Goal: Task Accomplishment & Management: Use online tool/utility

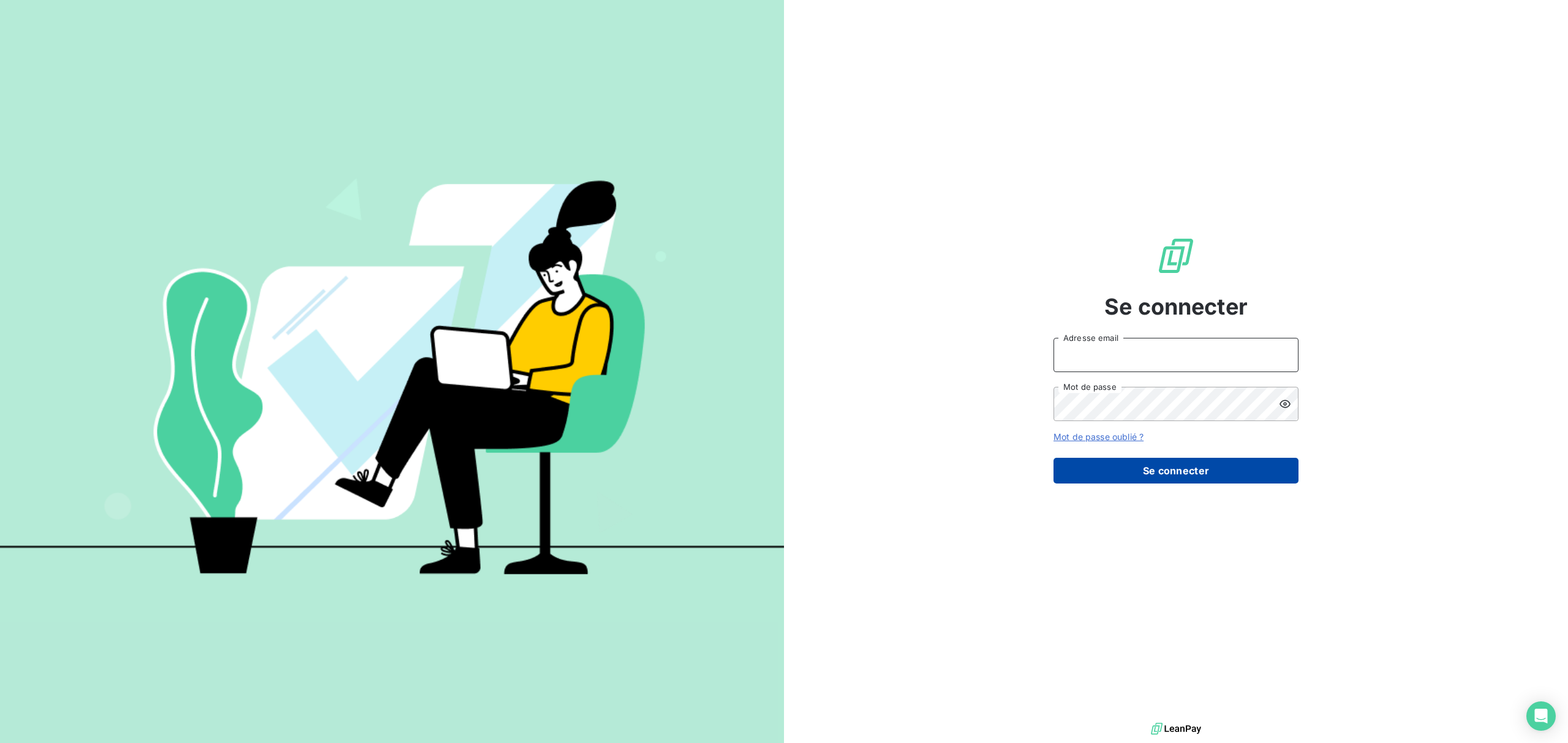
type input "[EMAIL_ADDRESS][DOMAIN_NAME]"
click at [1197, 461] on button "Se connecter" at bounding box center [1176, 470] width 245 height 26
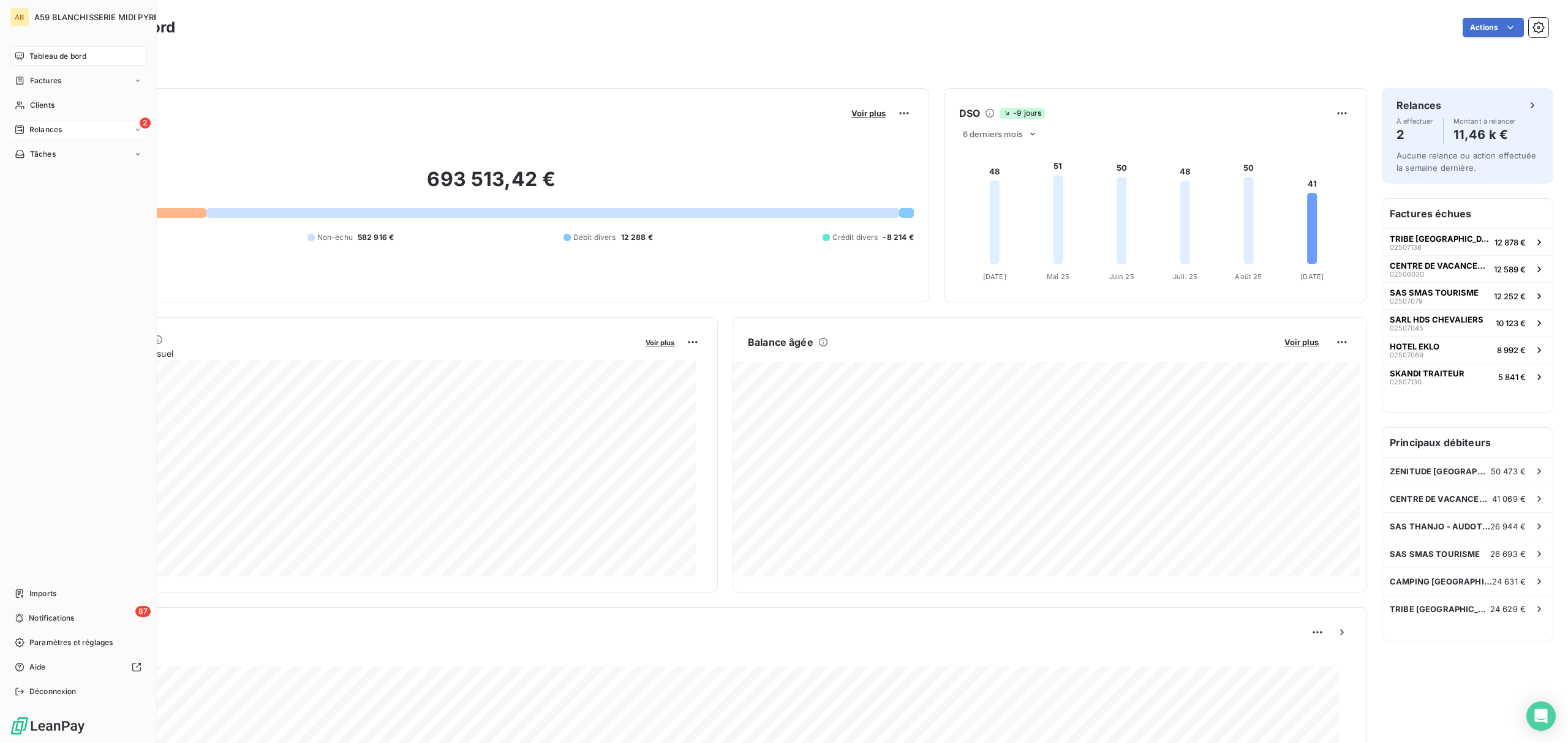
click at [20, 125] on icon at bounding box center [20, 130] width 10 height 10
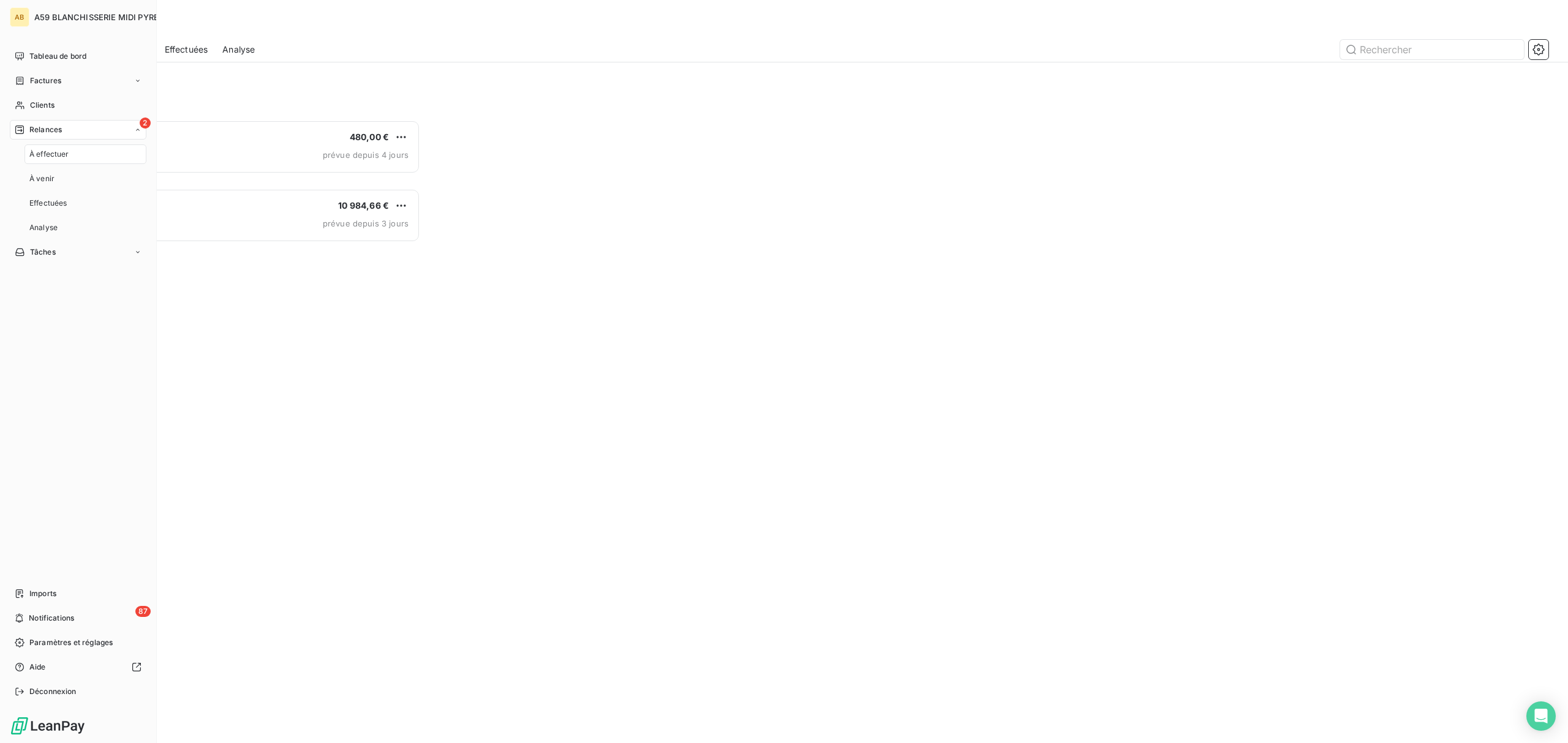
click at [54, 125] on span "Relances" at bounding box center [45, 129] width 32 height 11
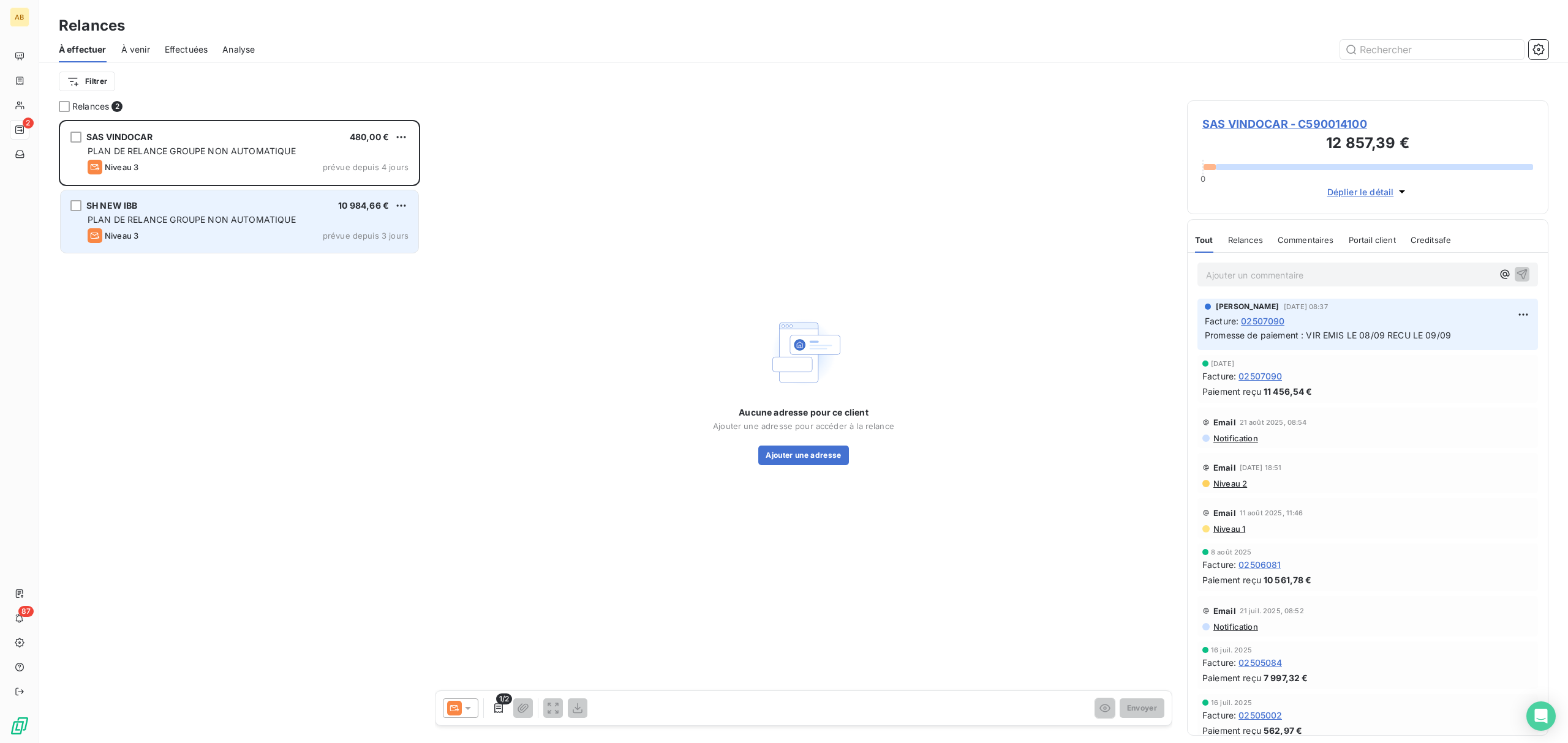
click at [248, 218] on span "PLAN DE RELANCE GROUPE NON AUTOMATIQUE" at bounding box center [191, 220] width 208 height 11
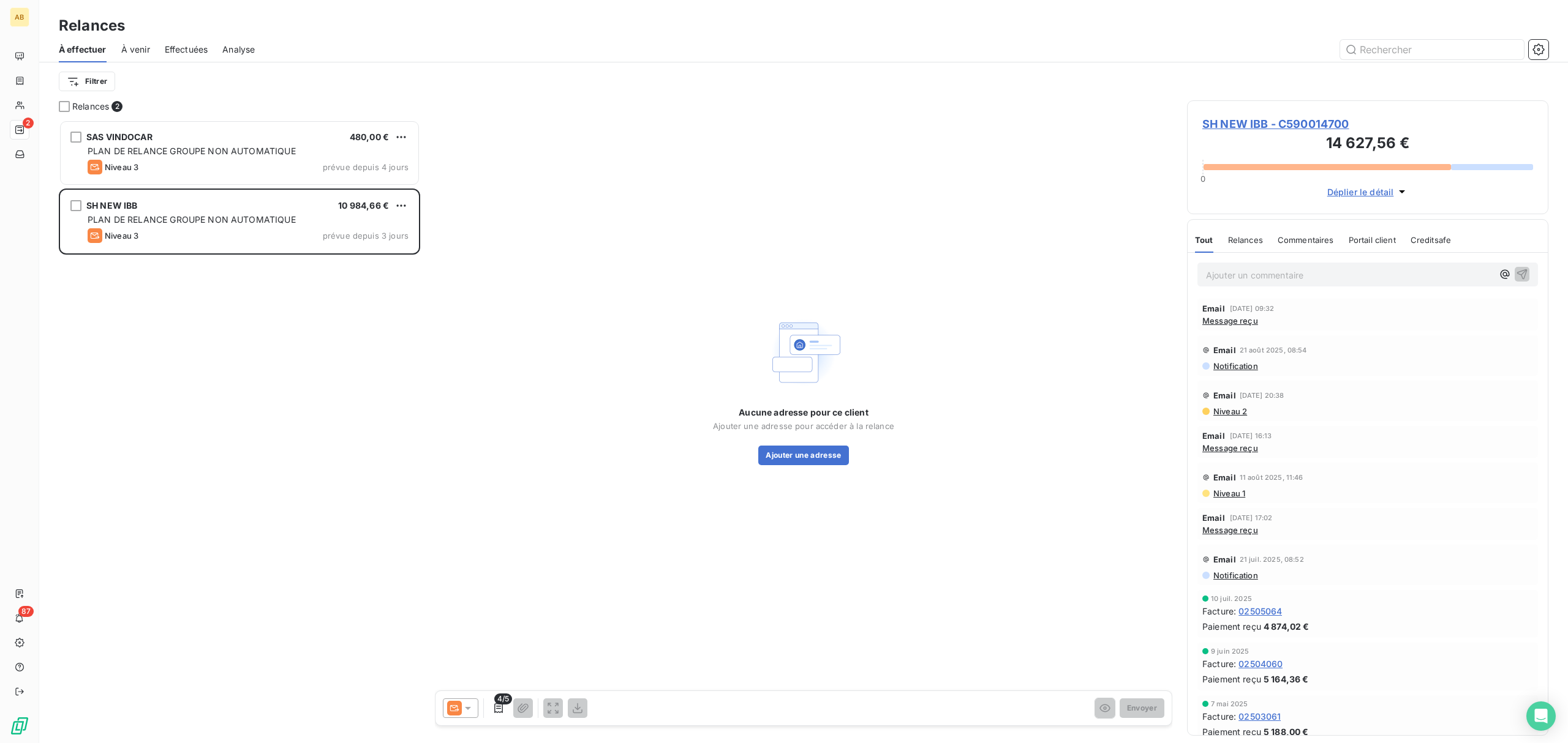
scroll to position [610, 348]
